Goal: Information Seeking & Learning: Learn about a topic

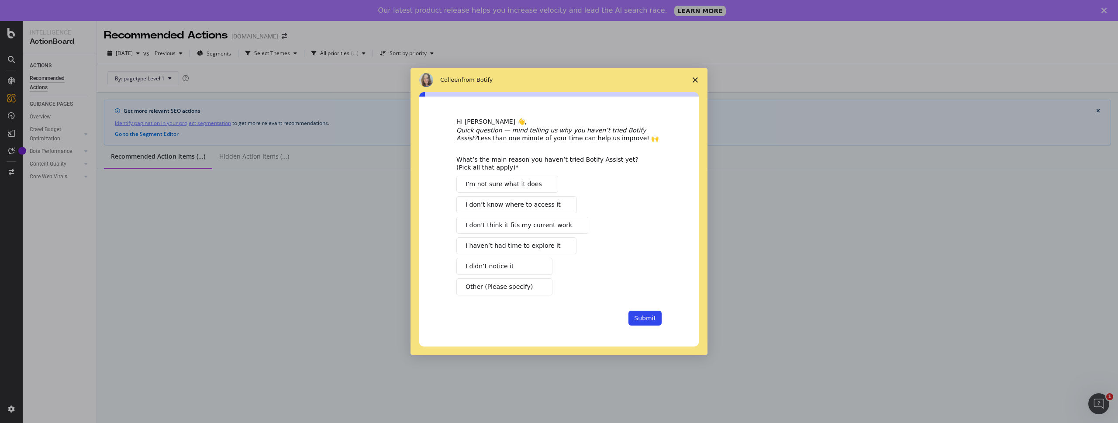
click at [690, 83] on span "Close survey" at bounding box center [695, 80] width 24 height 24
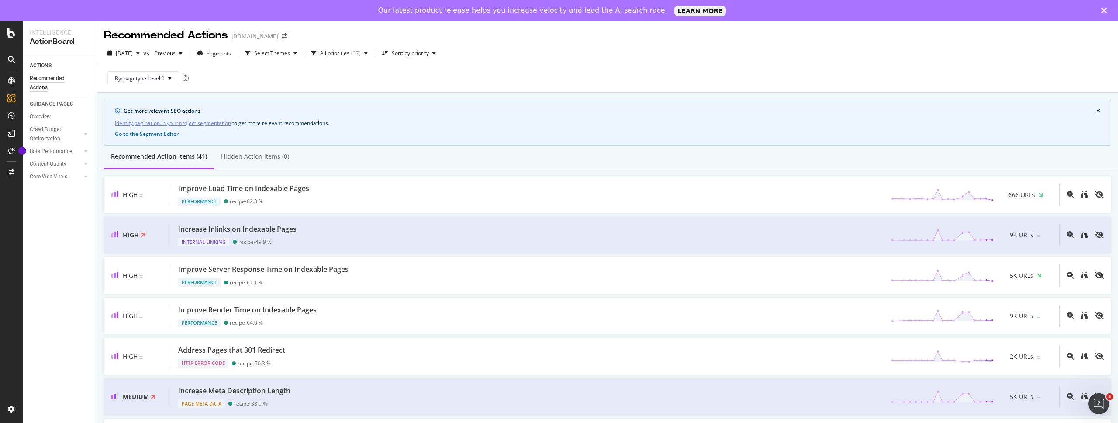
click at [13, 56] on icon at bounding box center [11, 59] width 7 height 7
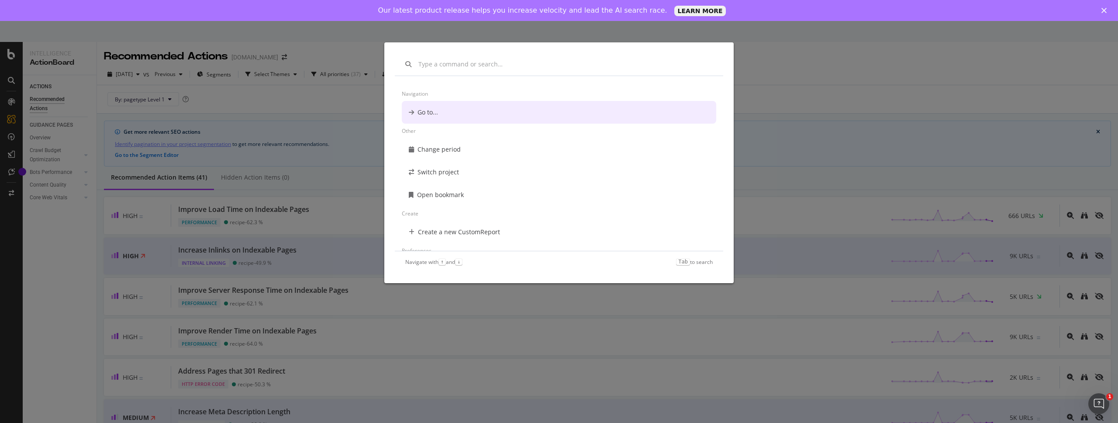
click at [310, 107] on div "Navigation Go to... Other Change period Switch project Open bookmark Create Cre…" at bounding box center [559, 211] width 1118 height 423
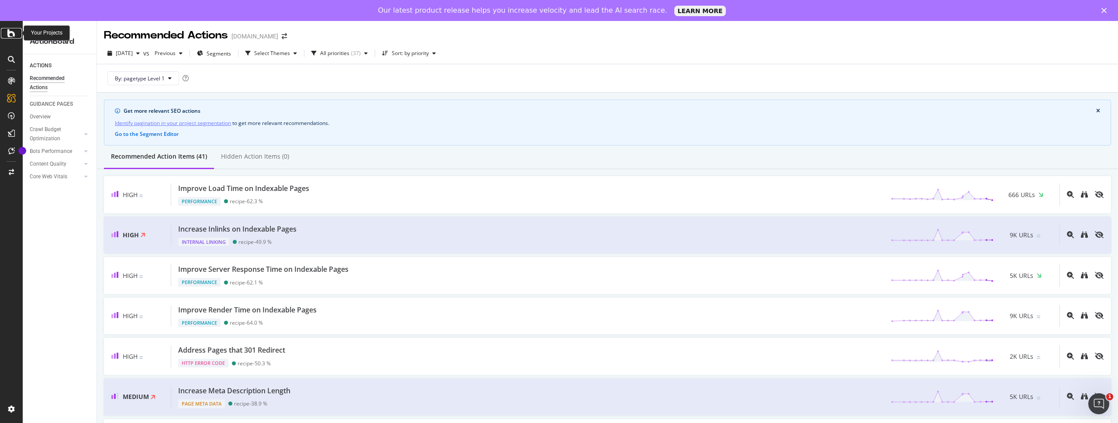
click at [20, 36] on div at bounding box center [11, 33] width 21 height 10
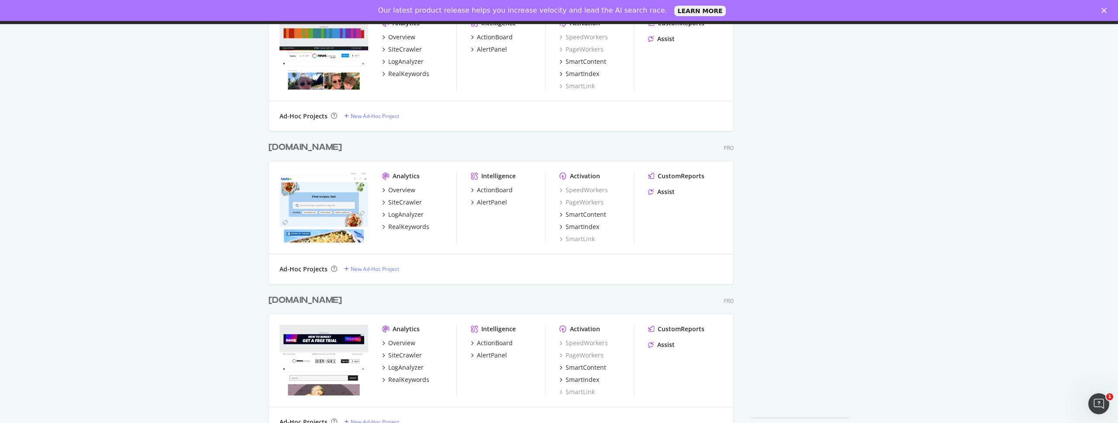
scroll to position [576, 0]
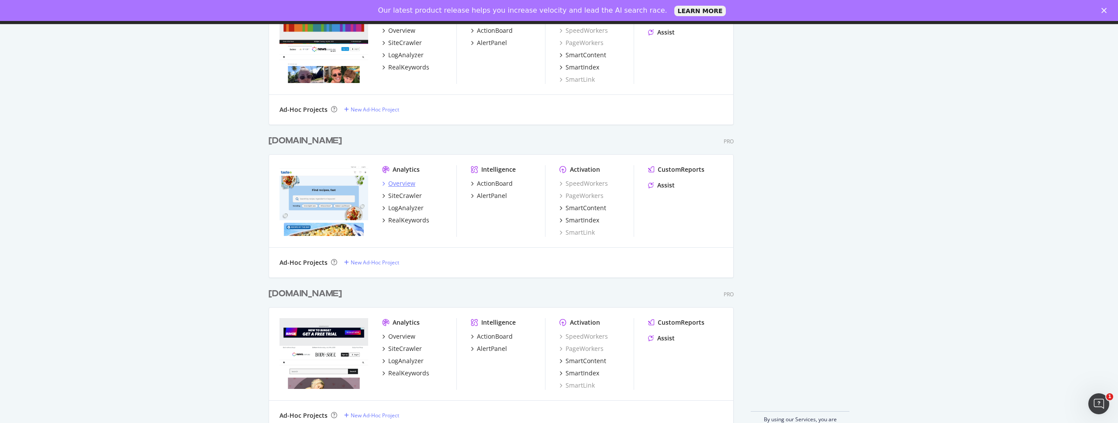
click at [401, 186] on div "Overview" at bounding box center [401, 183] width 27 height 9
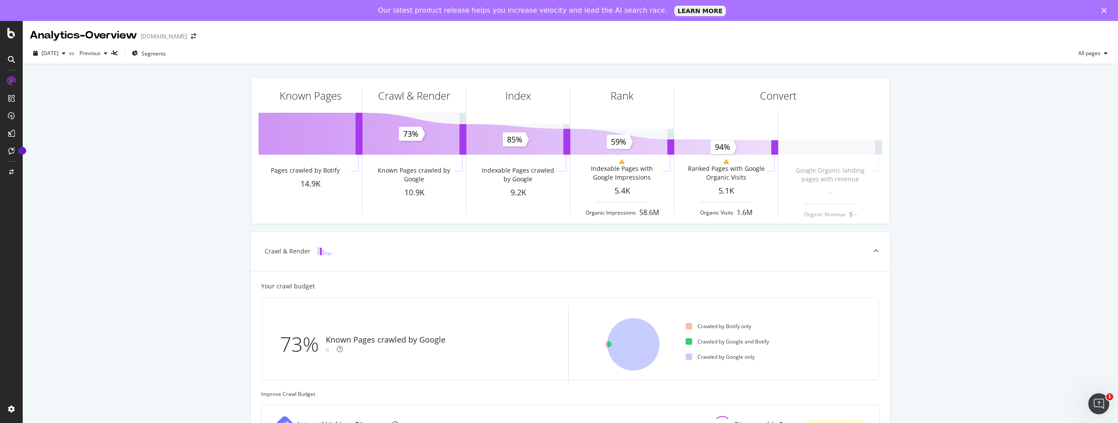
scroll to position [255, 0]
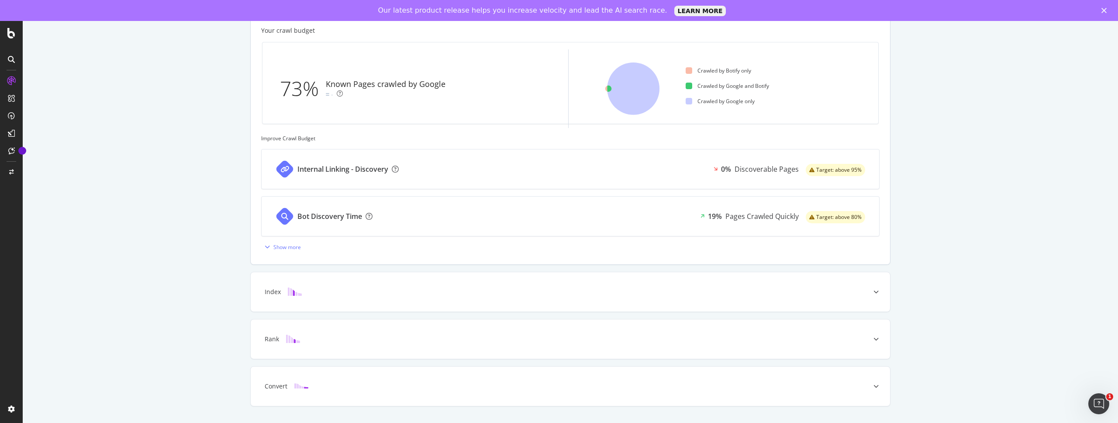
click at [358, 162] on div "Internal Linking - Discovery" at bounding box center [336, 168] width 148 height 39
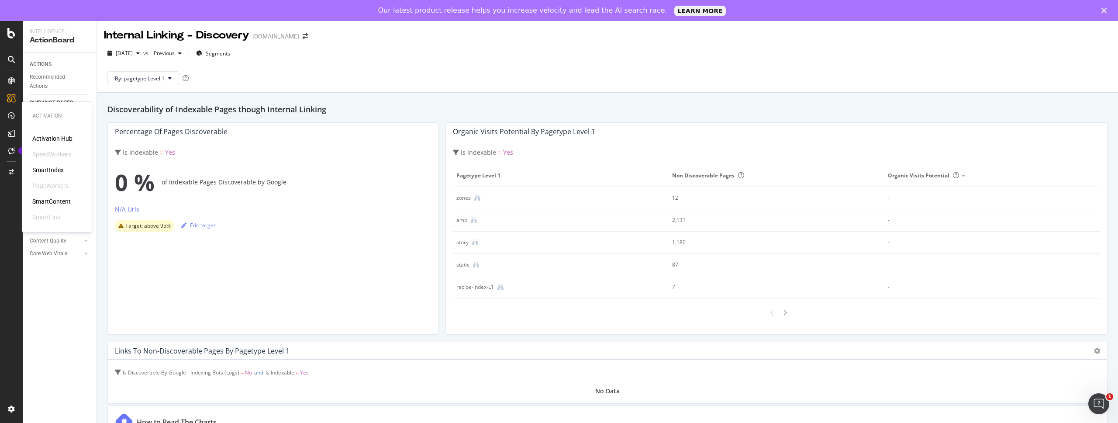
click at [14, 122] on div at bounding box center [11, 116] width 14 height 14
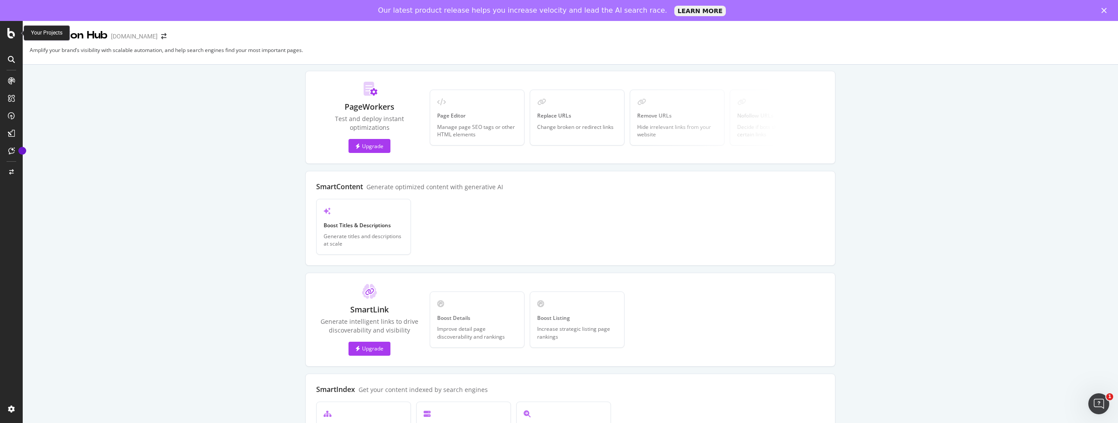
click at [11, 33] on icon at bounding box center [11, 33] width 8 height 10
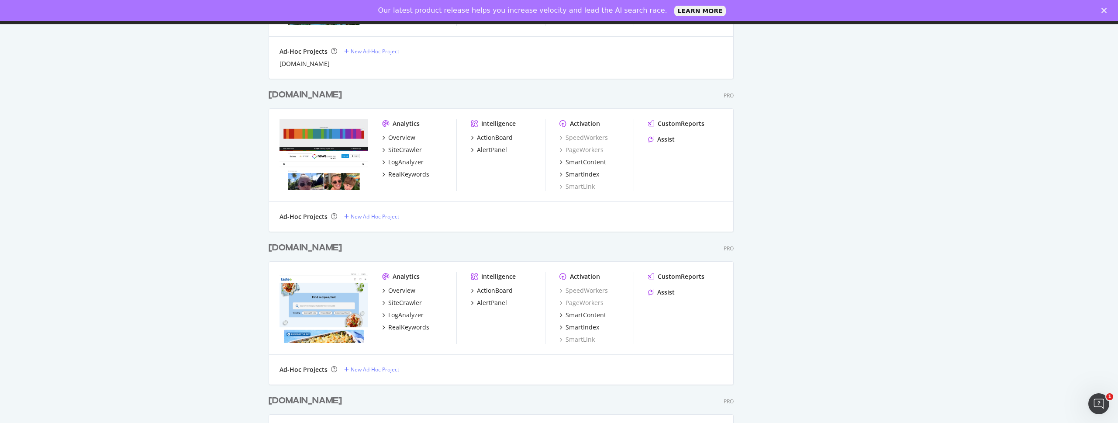
scroll to position [553, 0]
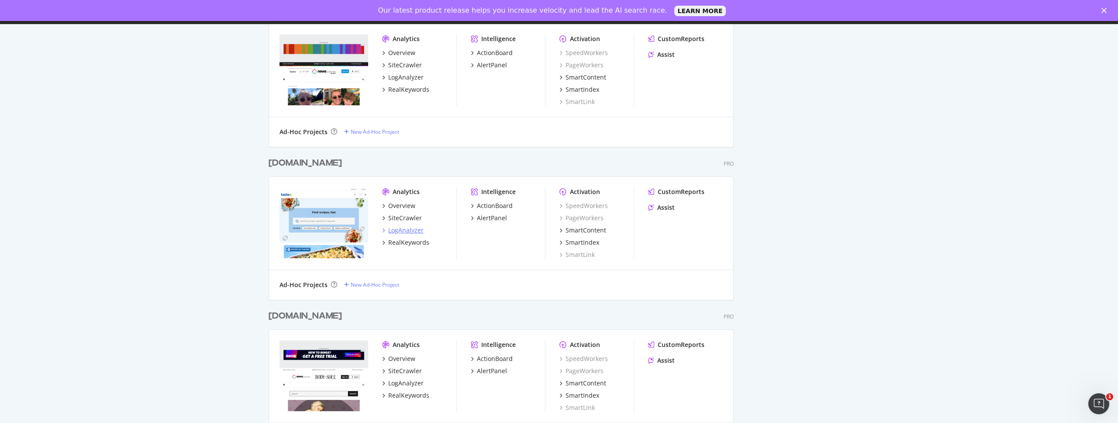
click at [417, 228] on div "LogAnalyzer" at bounding box center [405, 230] width 35 height 9
